Goal: Transaction & Acquisition: Book appointment/travel/reservation

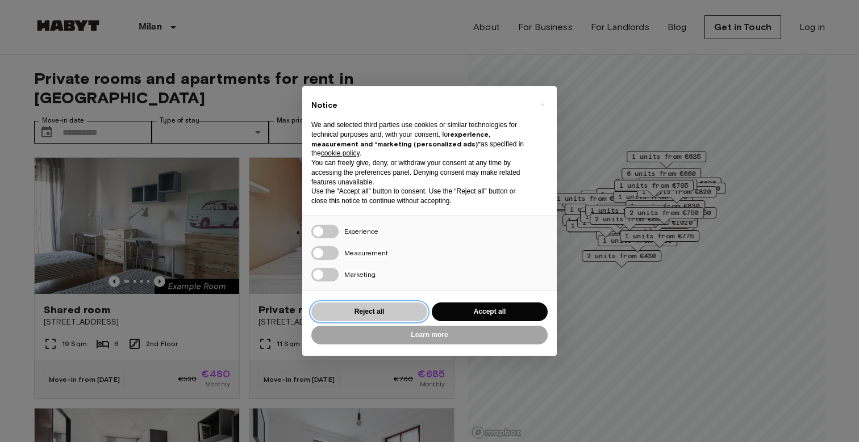
click at [372, 309] on button "Reject all" at bounding box center [369, 312] width 116 height 19
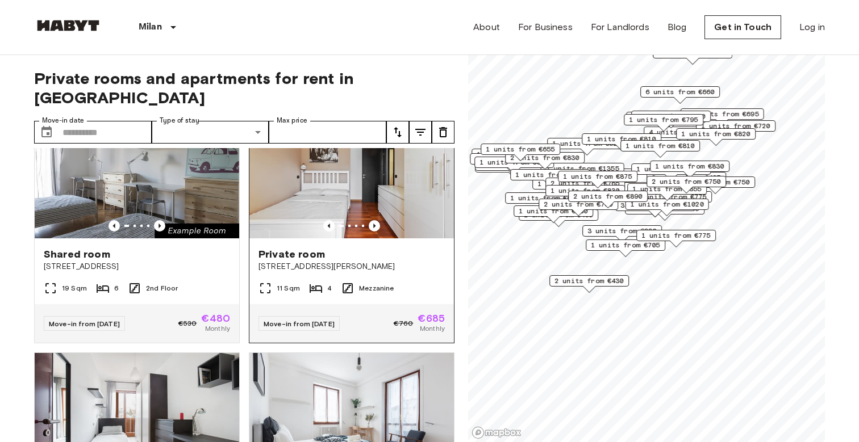
scroll to position [50, 0]
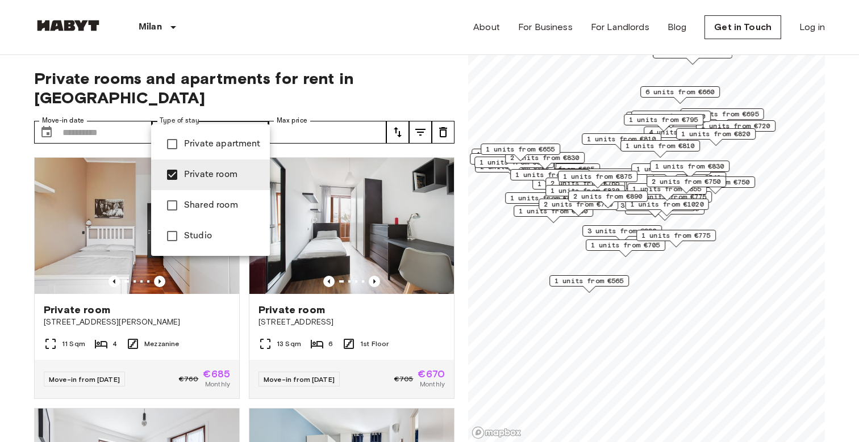
type input "**********"
click at [315, 107] on div at bounding box center [429, 221] width 859 height 442
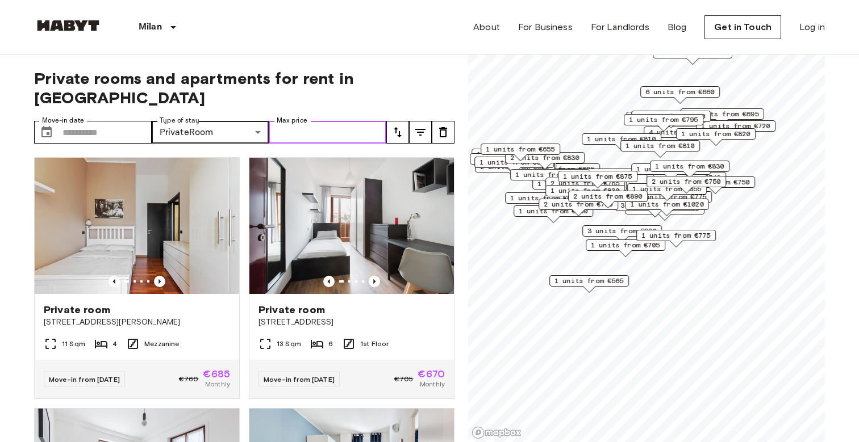
click at [313, 121] on input "Max price" at bounding box center [328, 132] width 118 height 23
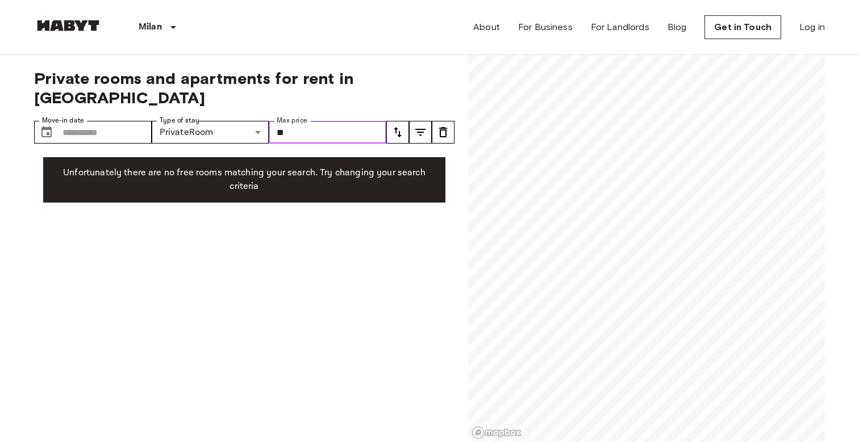
type input "*"
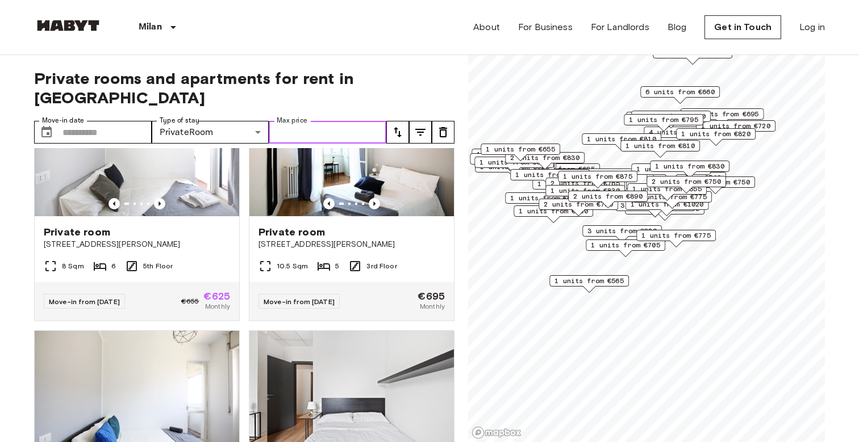
scroll to position [3105, 0]
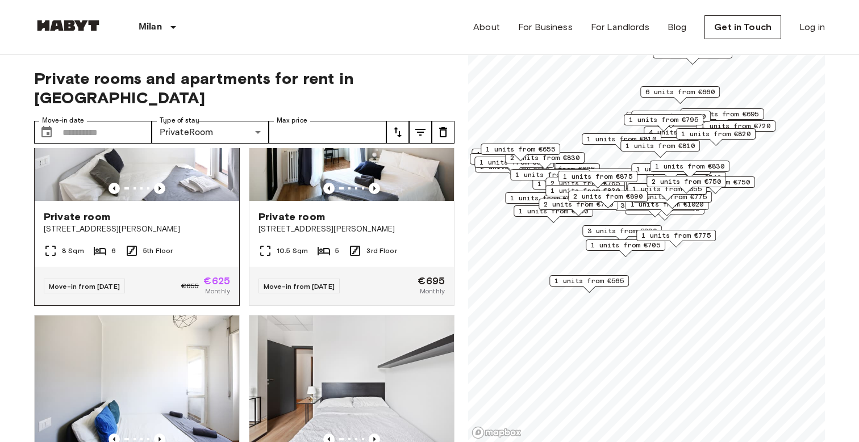
click at [182, 210] on div "Private room" at bounding box center [137, 217] width 186 height 14
